Goal: Transaction & Acquisition: Subscribe to service/newsletter

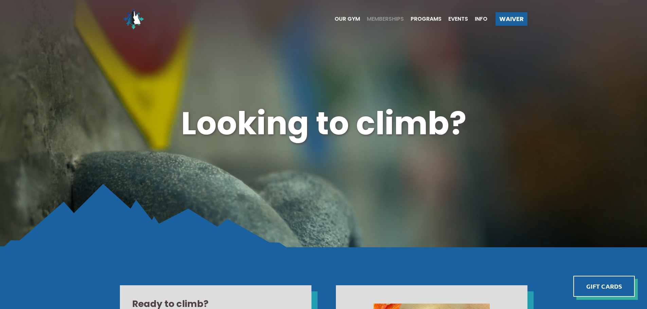
click at [386, 18] on span "Memberships" at bounding box center [385, 18] width 37 height 5
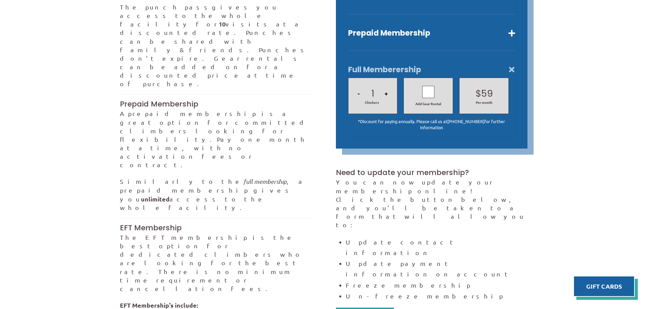
scroll to position [306, 0]
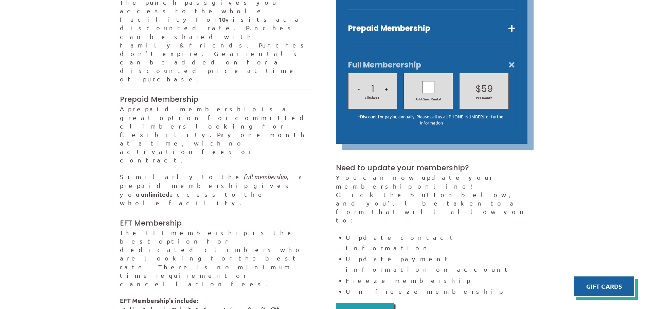
click at [387, 79] on button "+" at bounding box center [386, 88] width 7 height 23
click at [427, 81] on div at bounding box center [428, 87] width 12 height 12
click at [429, 83] on icon at bounding box center [428, 88] width 6 height 10
